Goal: Task Accomplishment & Management: Manage account settings

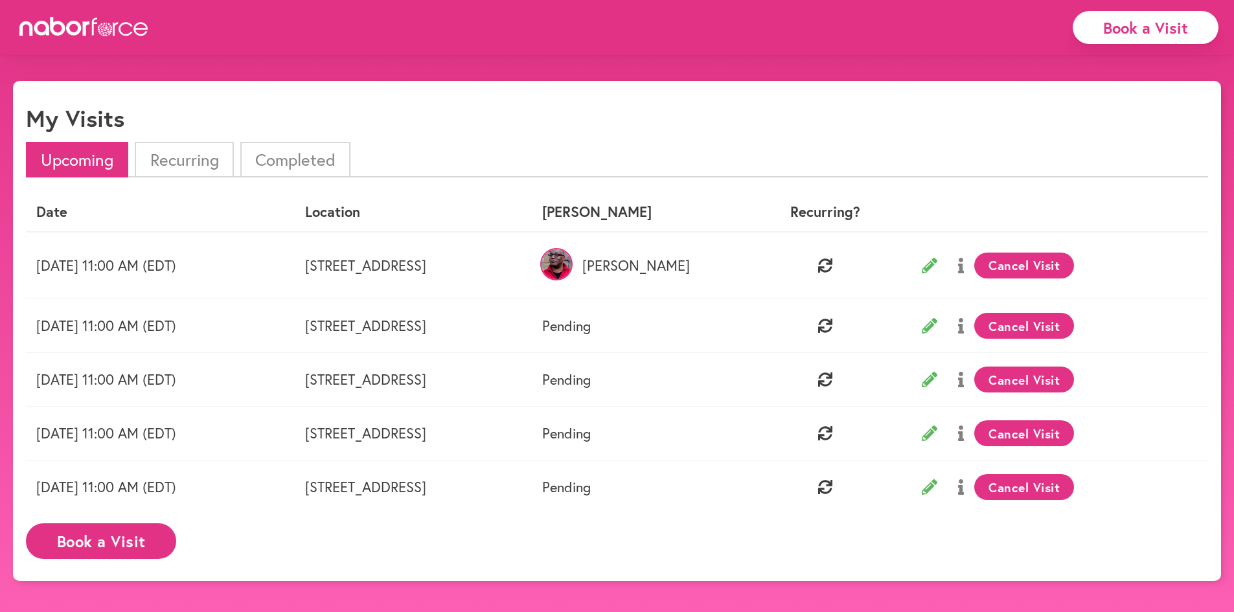
click at [81, 160] on li "Upcoming" at bounding box center [77, 160] width 102 height 36
click at [102, 29] on icon at bounding box center [103, 29] width 2 height 1
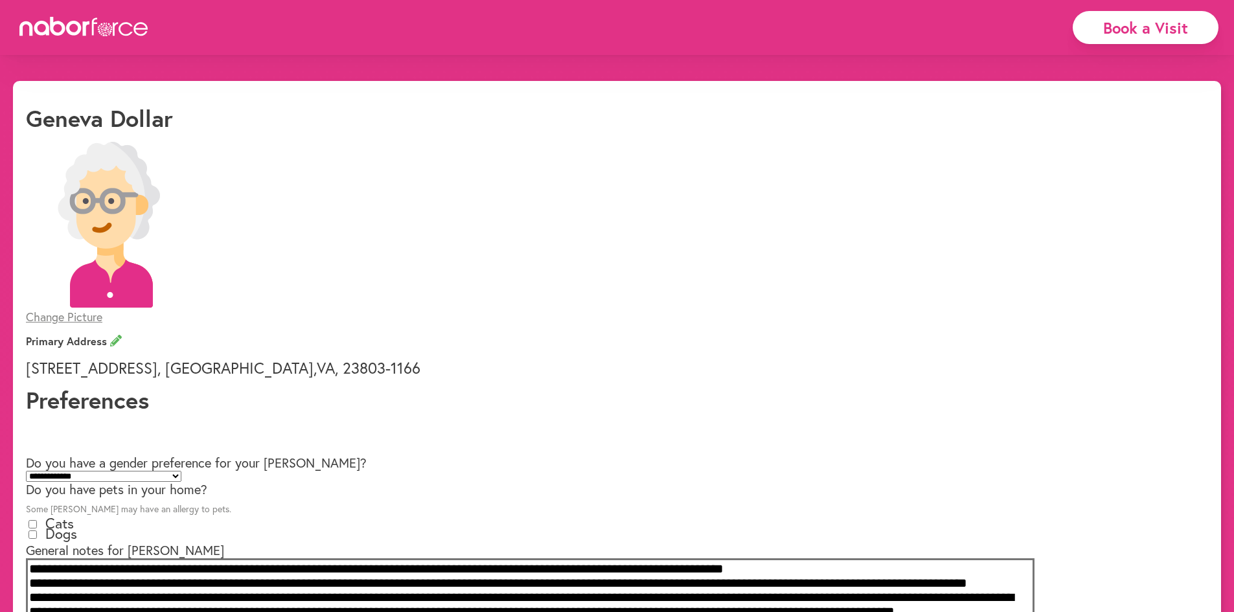
click at [82, 34] on icon at bounding box center [84, 26] width 130 height 19
click at [124, 122] on h1 "Geneva Dollar" at bounding box center [99, 118] width 147 height 28
click at [89, 34] on icon at bounding box center [84, 26] width 130 height 19
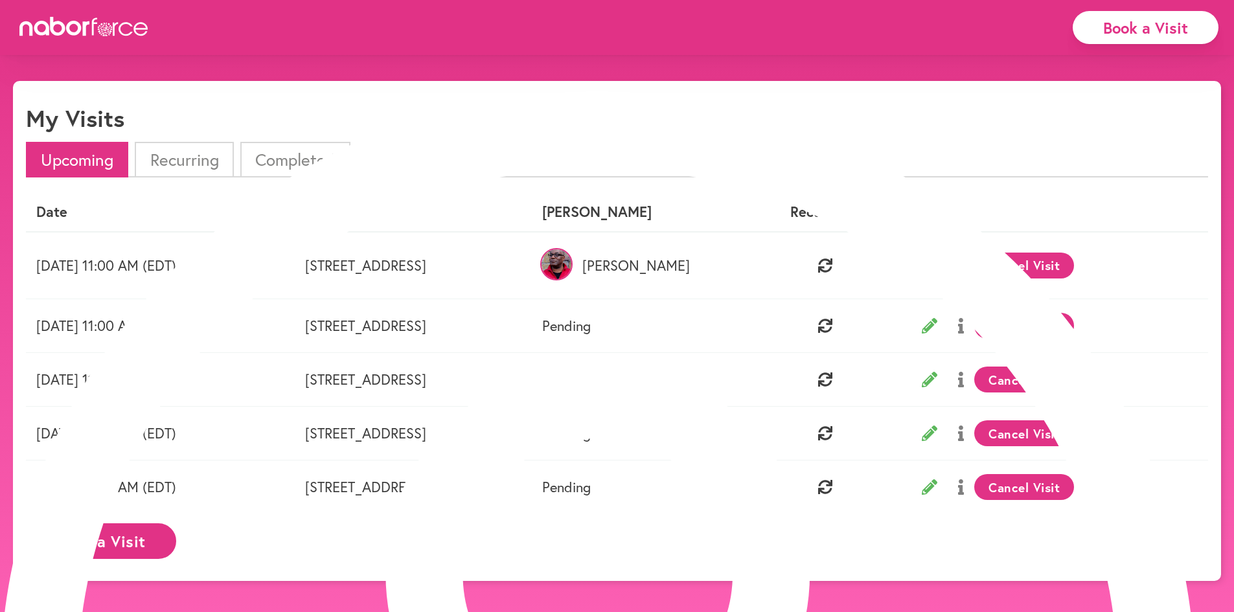
click at [1035, 377] on button "Cancel Visit" at bounding box center [1025, 380] width 100 height 26
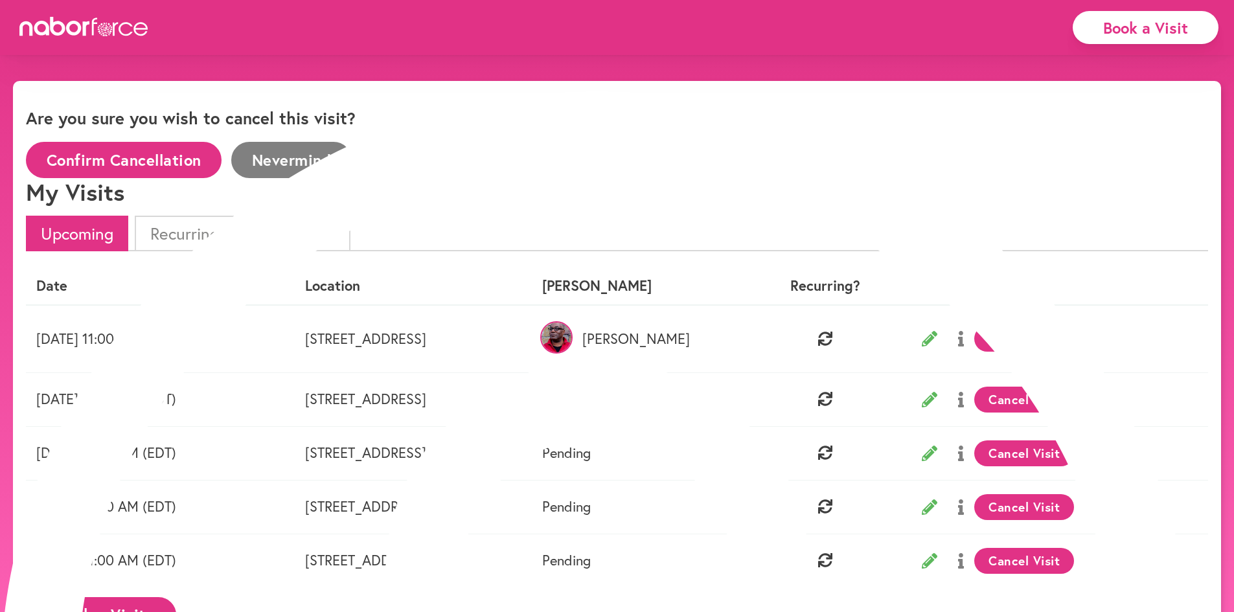
click at [222, 154] on button "Confirm Cancellation" at bounding box center [124, 160] width 196 height 36
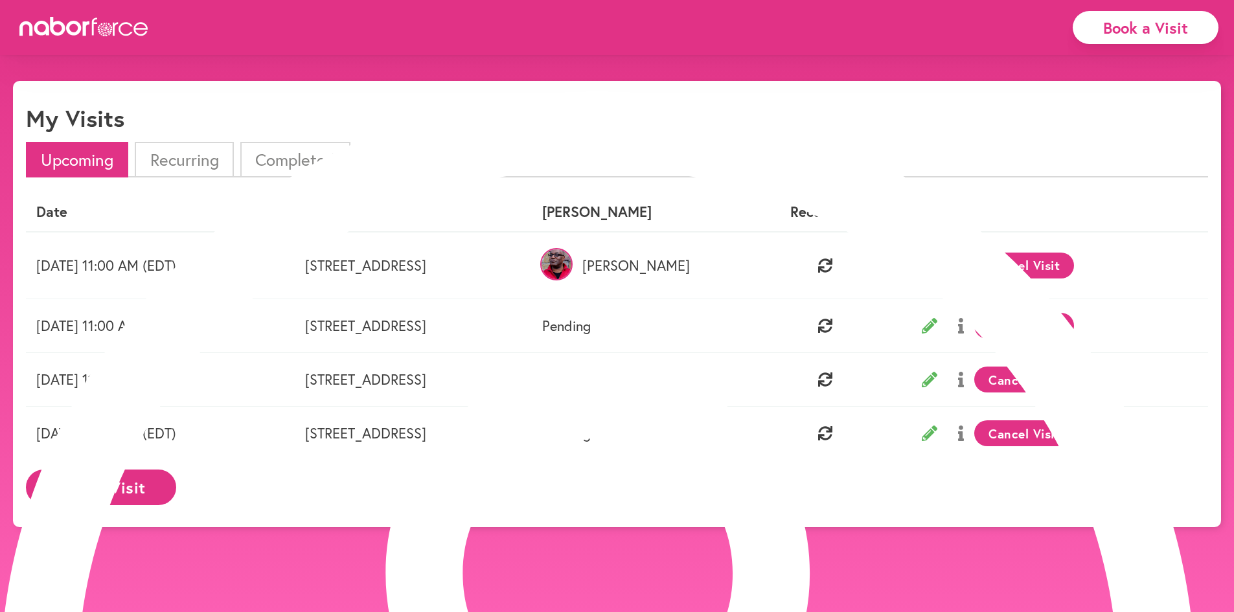
click at [200, 160] on li "Recurring" at bounding box center [184, 160] width 98 height 36
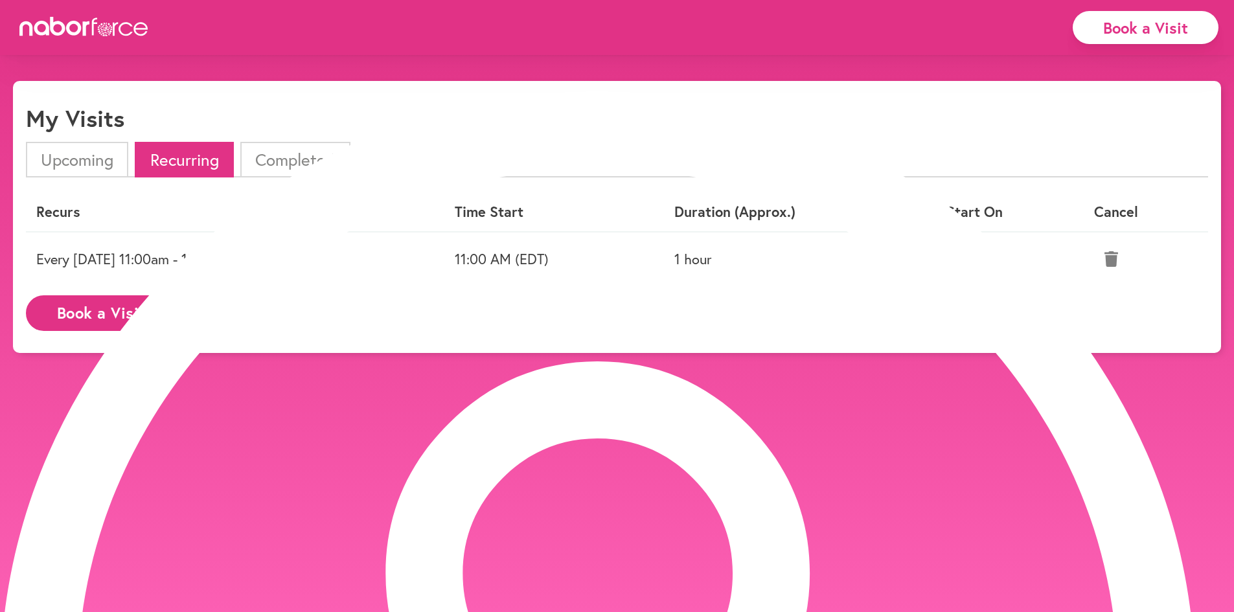
click at [87, 160] on li "Upcoming" at bounding box center [77, 160] width 102 height 36
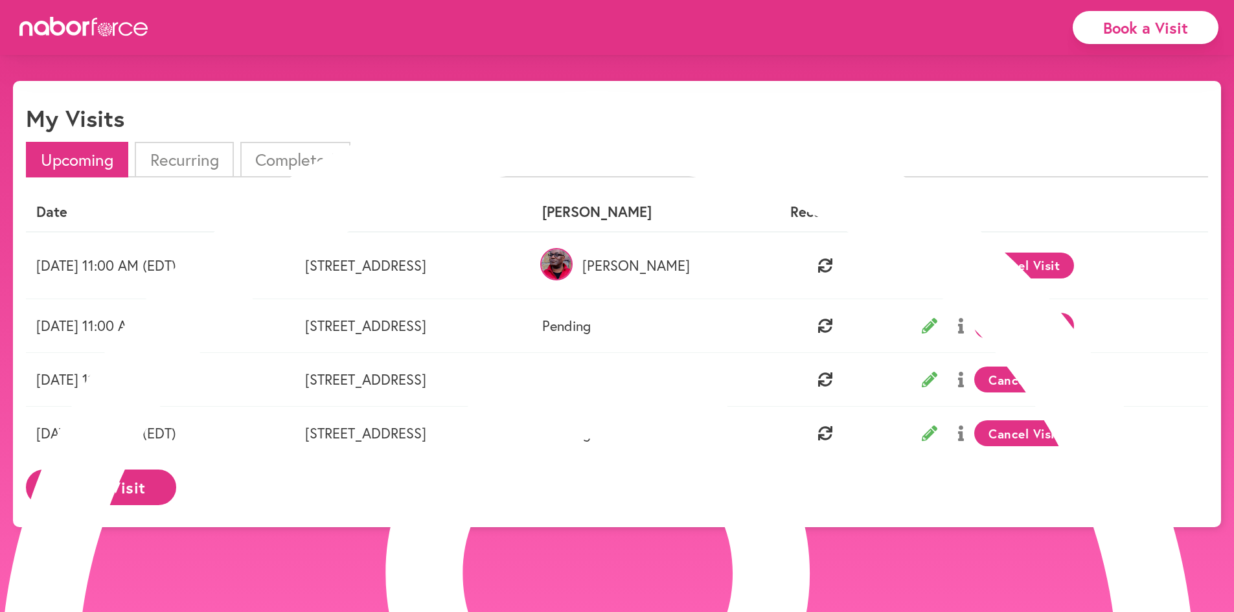
click at [1043, 376] on button "Cancel Visit" at bounding box center [1025, 380] width 100 height 26
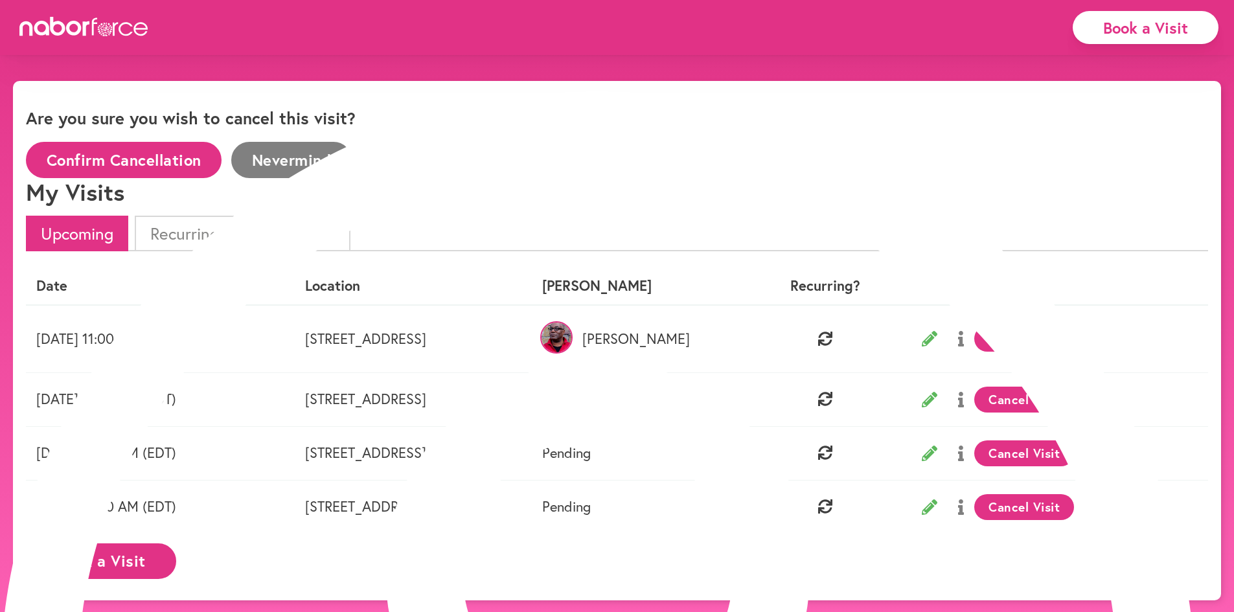
click at [222, 170] on button "Confirm Cancellation" at bounding box center [124, 160] width 196 height 36
